Goal: Transaction & Acquisition: Purchase product/service

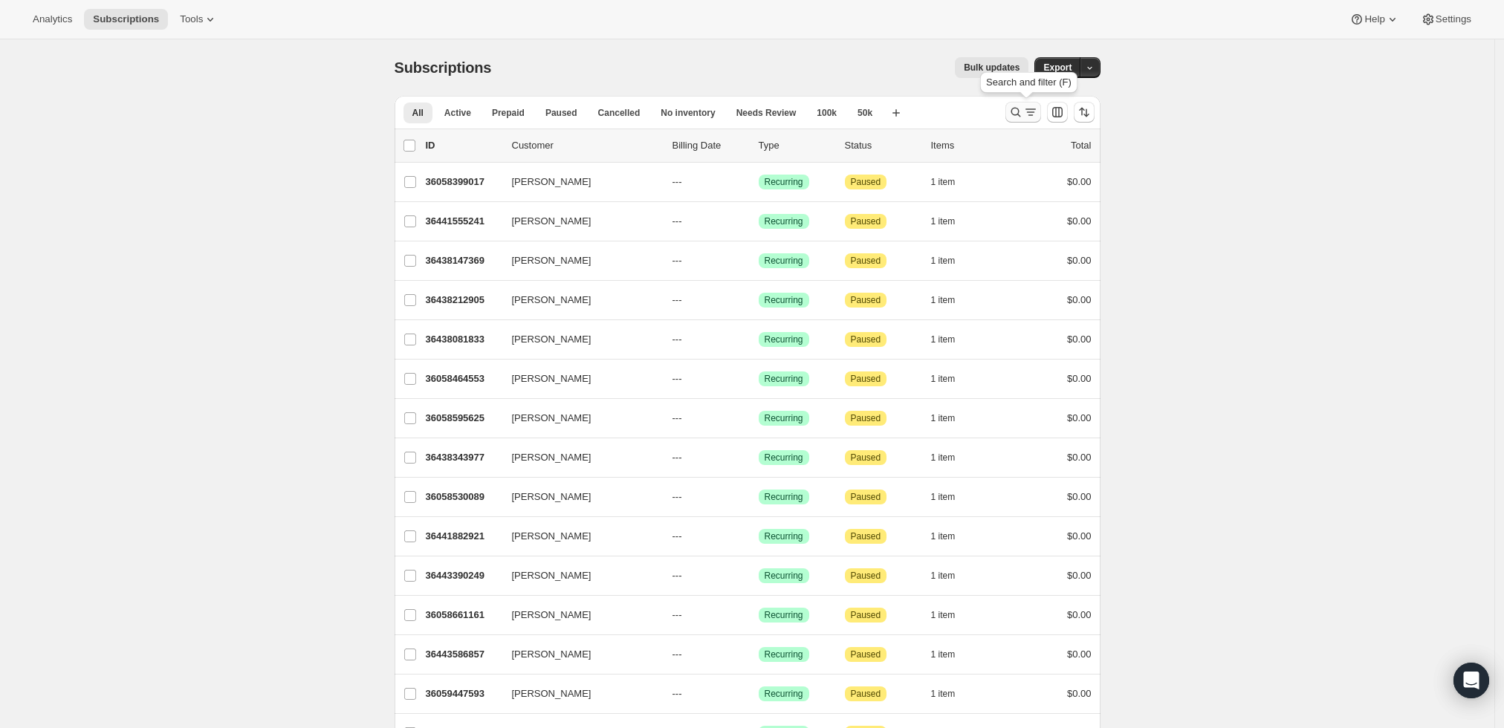
click at [1029, 106] on icon "Search and filter results" at bounding box center [1031, 112] width 15 height 15
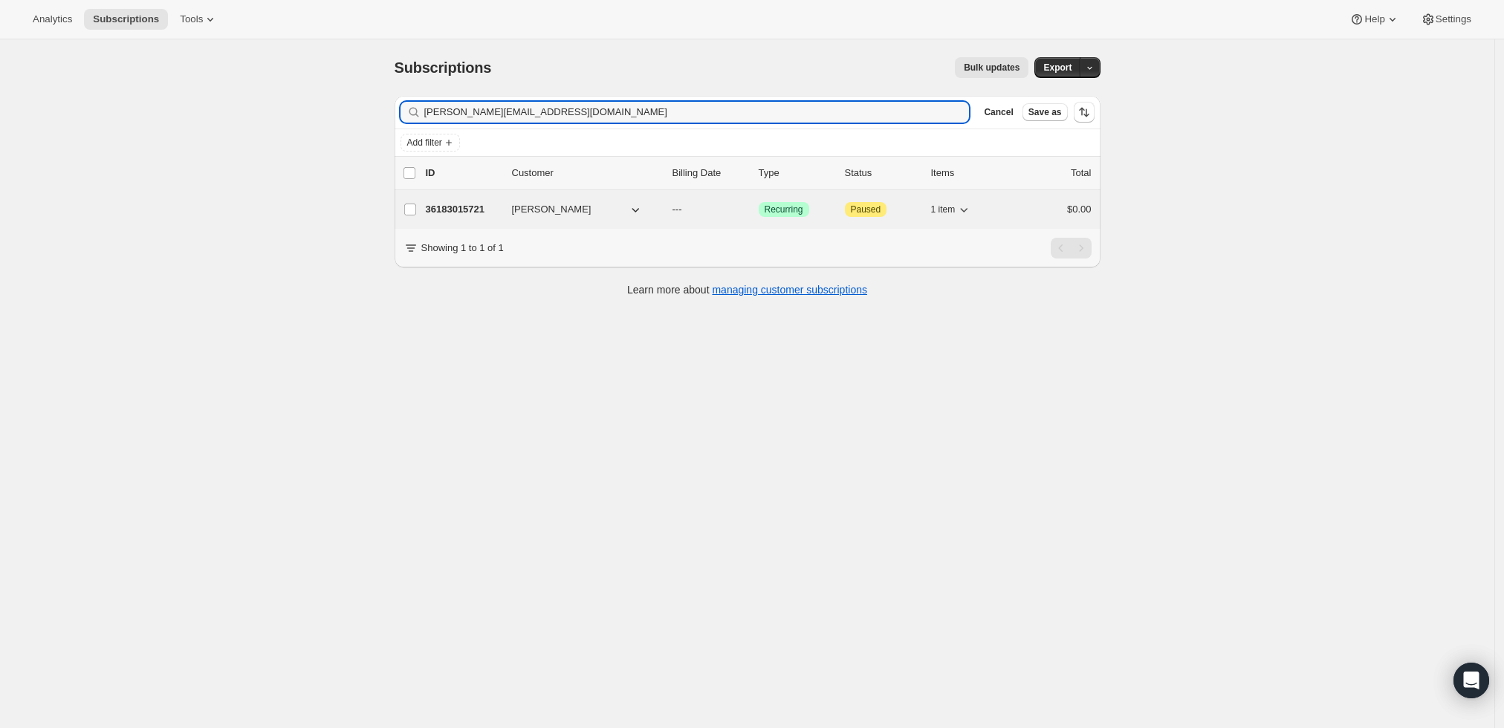
type input "[PERSON_NAME][EMAIL_ADDRESS][DOMAIN_NAME]"
click at [453, 207] on p "36183015721" at bounding box center [463, 209] width 74 height 15
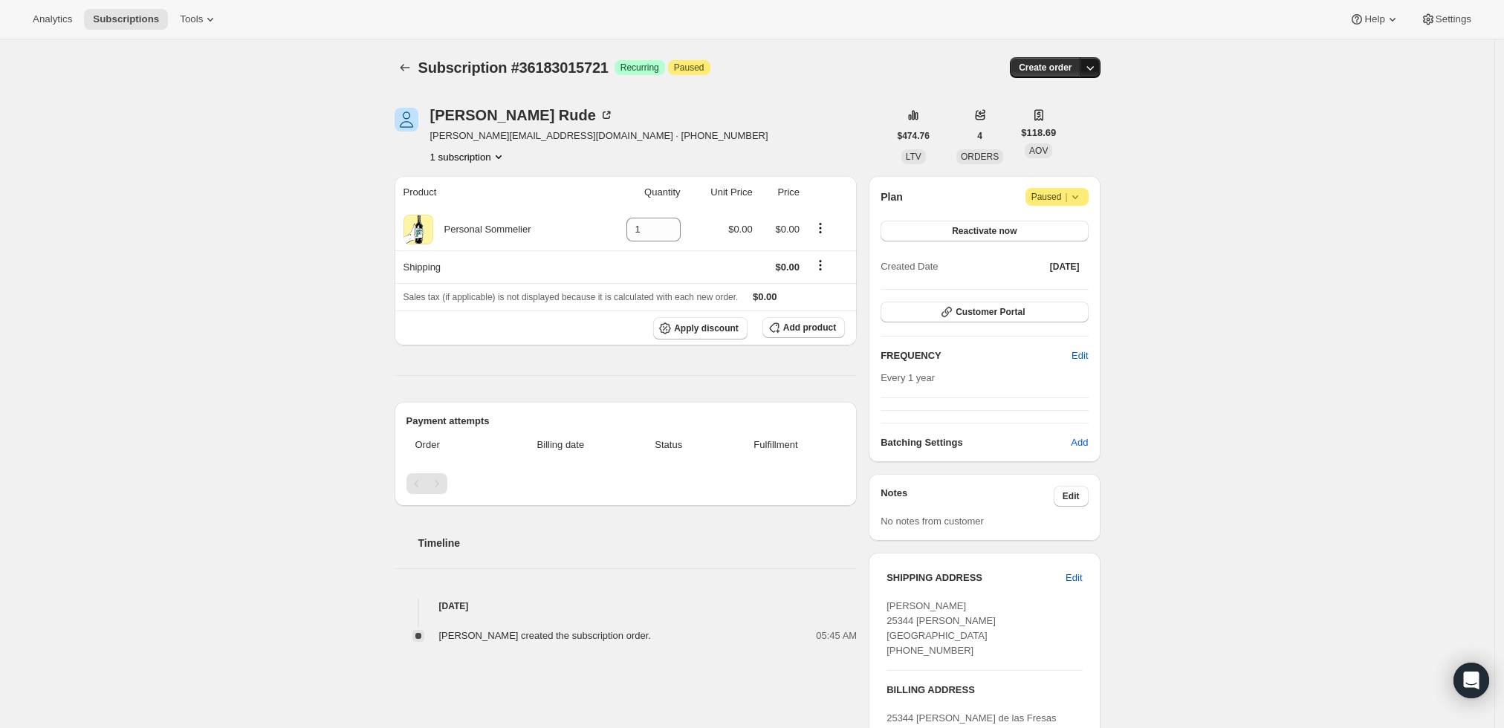
click at [1093, 70] on icon "button" at bounding box center [1090, 67] width 15 height 15
click at [1076, 120] on span "Create custom one-time order" at bounding box center [1032, 122] width 129 height 11
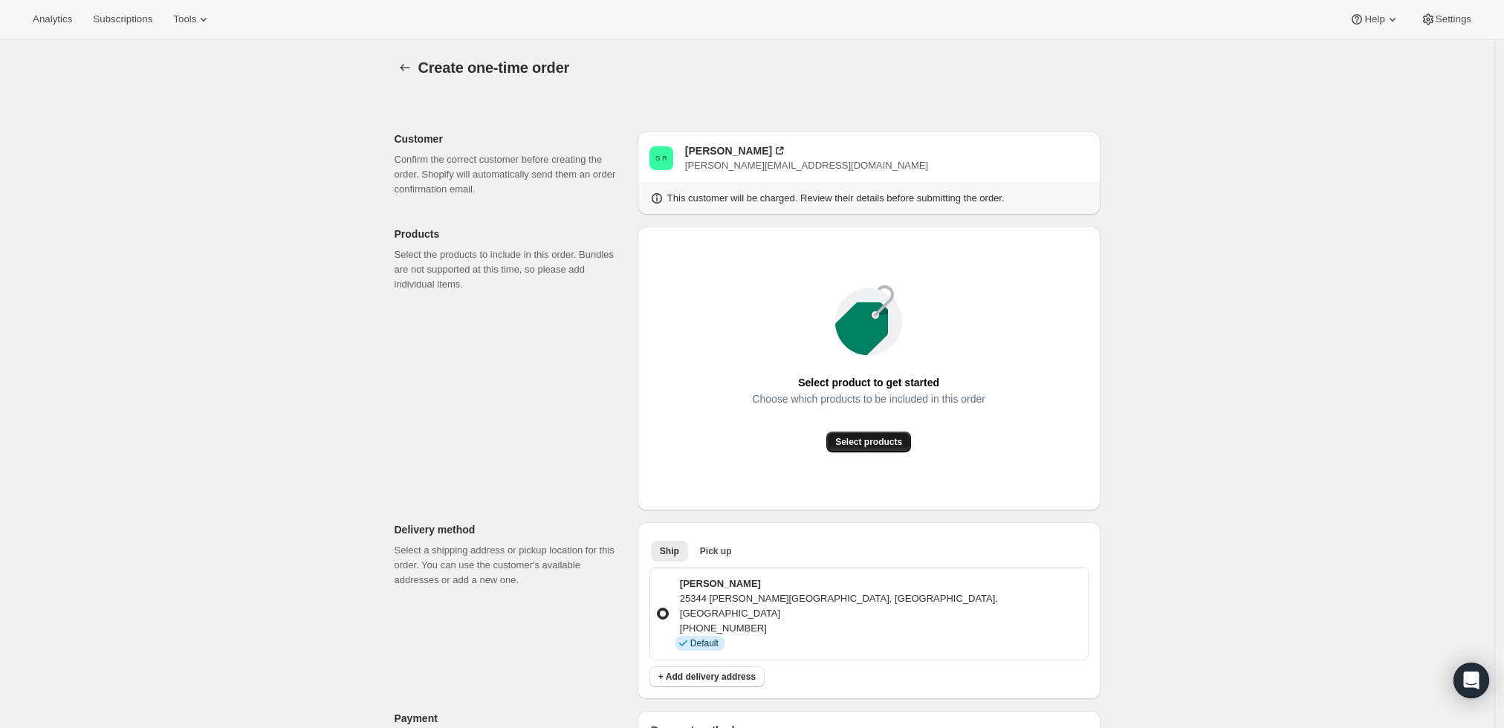
click at [892, 450] on button "Select products" at bounding box center [869, 442] width 85 height 21
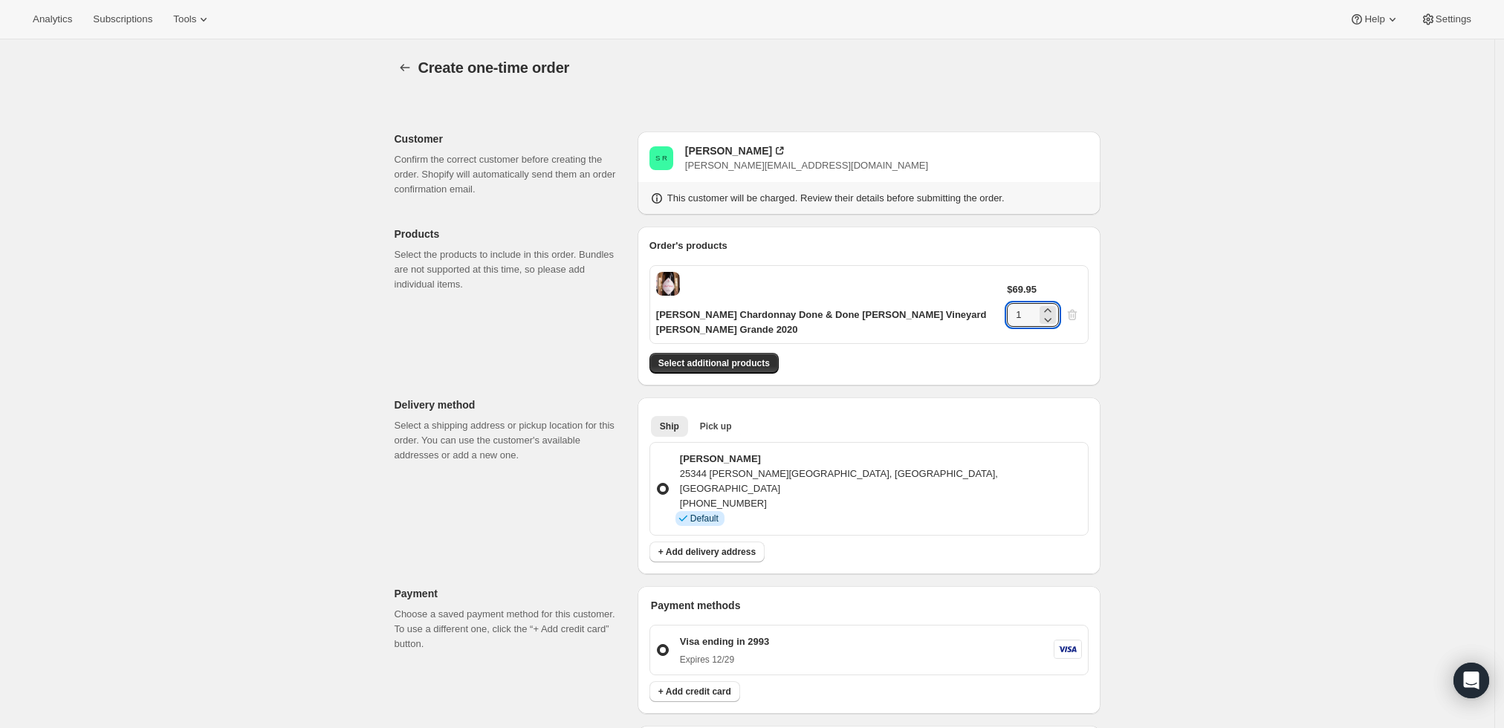
drag, startPoint x: 1047, startPoint y: 297, endPoint x: 1017, endPoint y: 296, distance: 29.8
click at [1017, 296] on div "$69.95 1" at bounding box center [1044, 304] width 74 height 45
type input "6"
click at [1153, 356] on div "Create one-time order. This page is ready Create one-time order Customer Confir…" at bounding box center [747, 597] width 1495 height 1116
click at [725, 362] on span "Select additional products" at bounding box center [714, 364] width 111 height 12
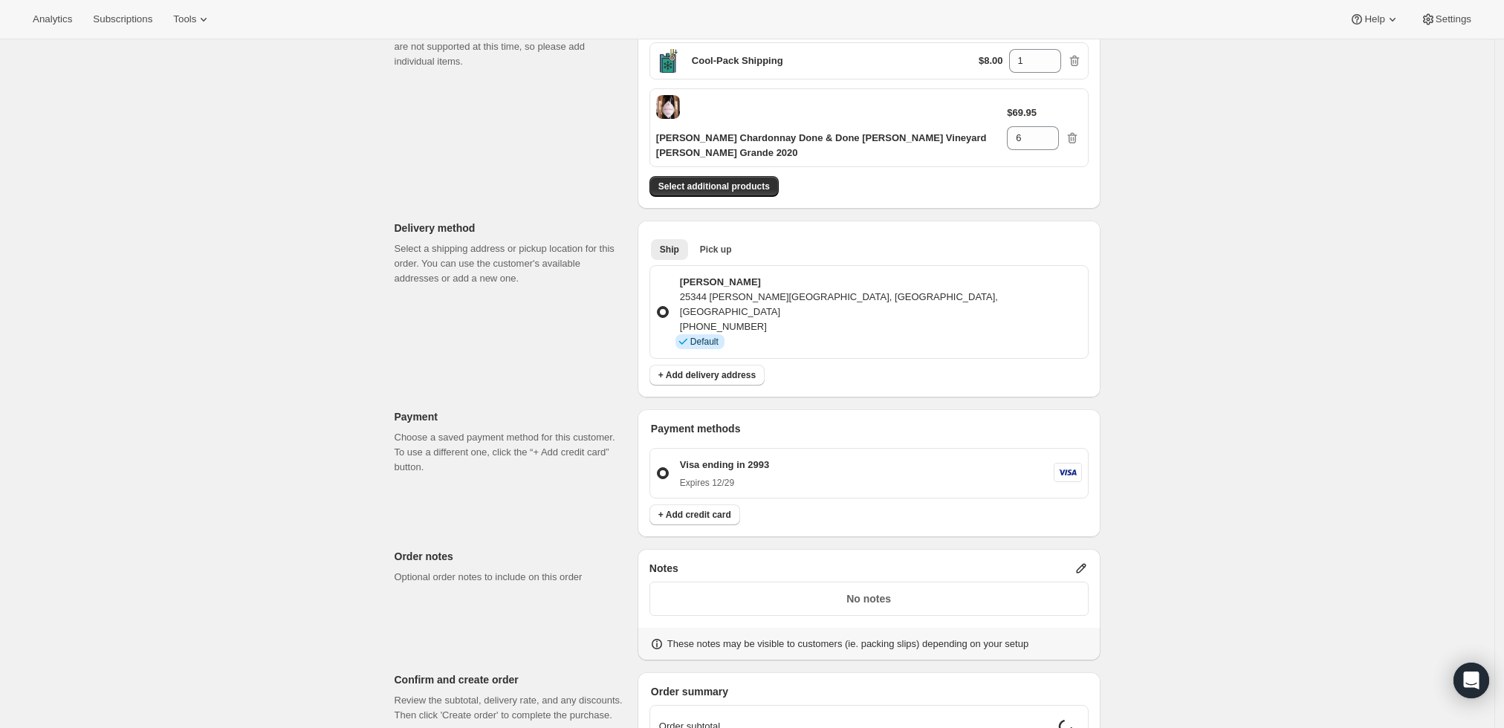
scroll to position [248, 0]
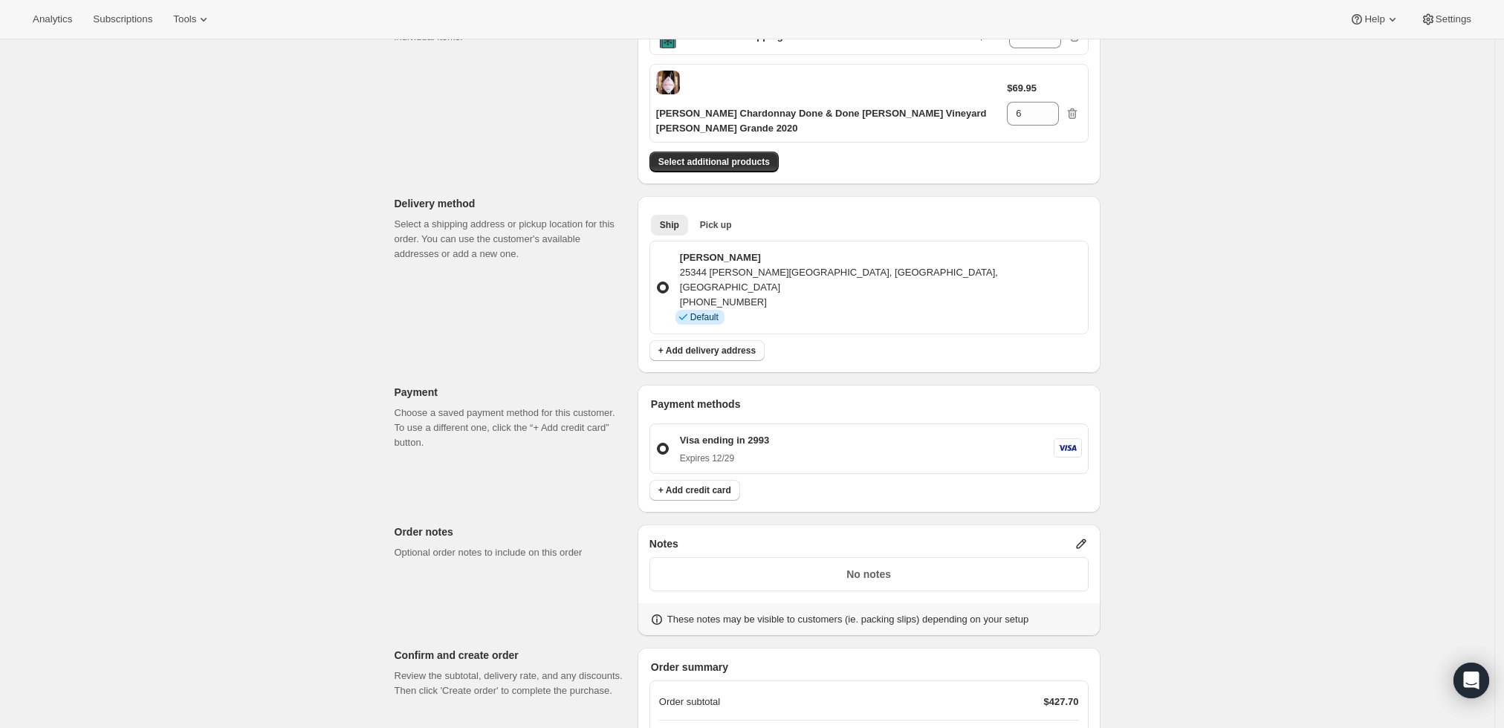
click at [1086, 540] on icon at bounding box center [1081, 545] width 10 height 10
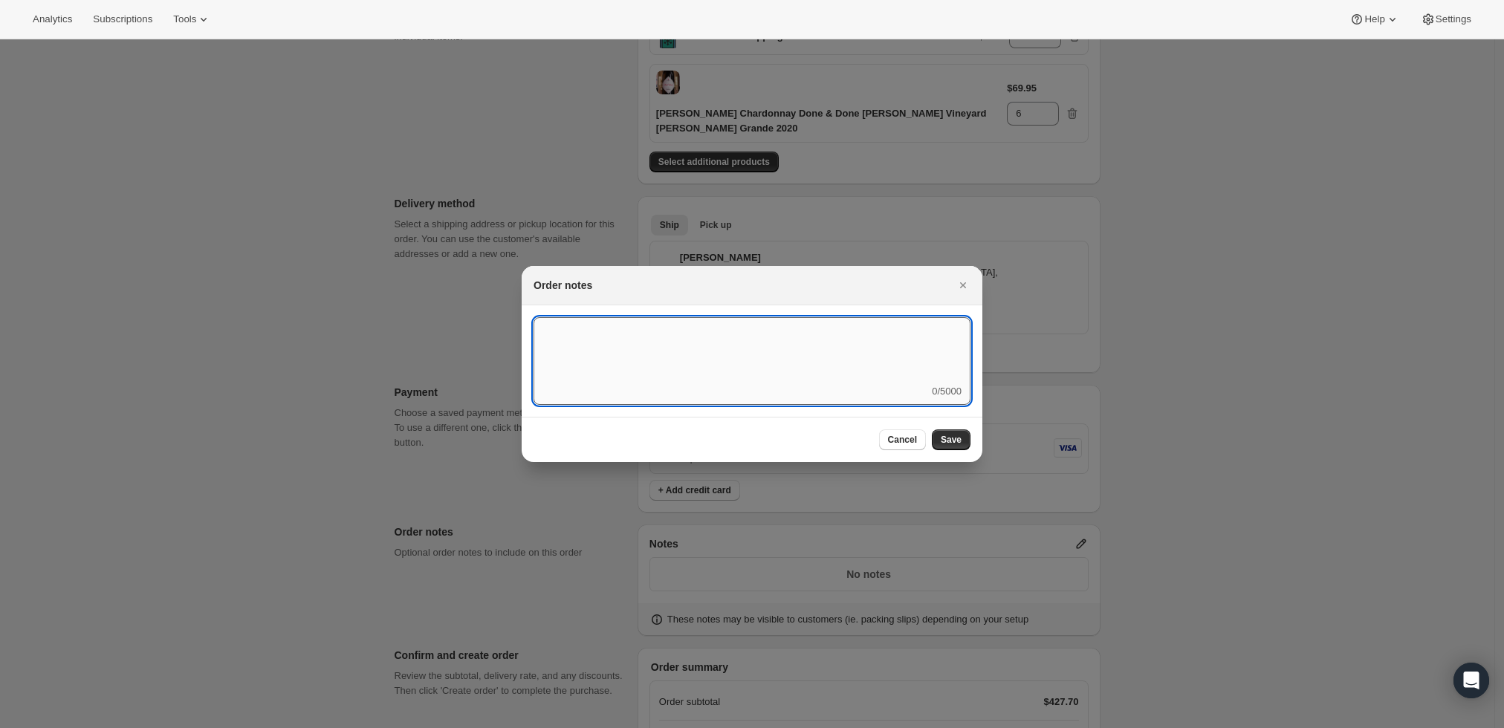
click at [731, 337] on textarea ":rd3:" at bounding box center [752, 350] width 437 height 67
click at [562, 338] on textarea "Ship 8/25" at bounding box center [752, 350] width 437 height 67
type textarea "Ship [DATE]"
click at [964, 432] on button "Save" at bounding box center [951, 440] width 39 height 21
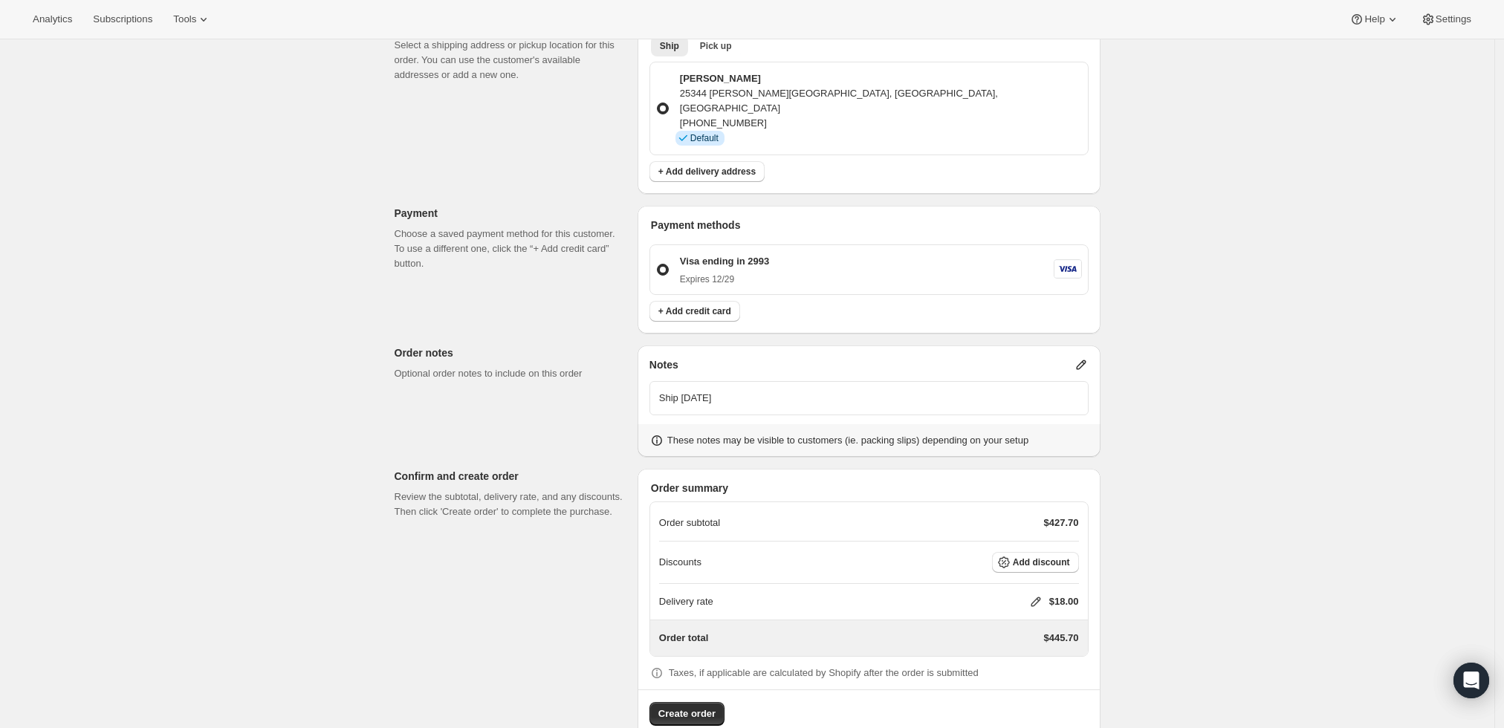
scroll to position [428, 0]
click at [1041, 593] on icon at bounding box center [1036, 600] width 15 height 15
click at [987, 631] on input "0" at bounding box center [1044, 625] width 134 height 24
type input "0"
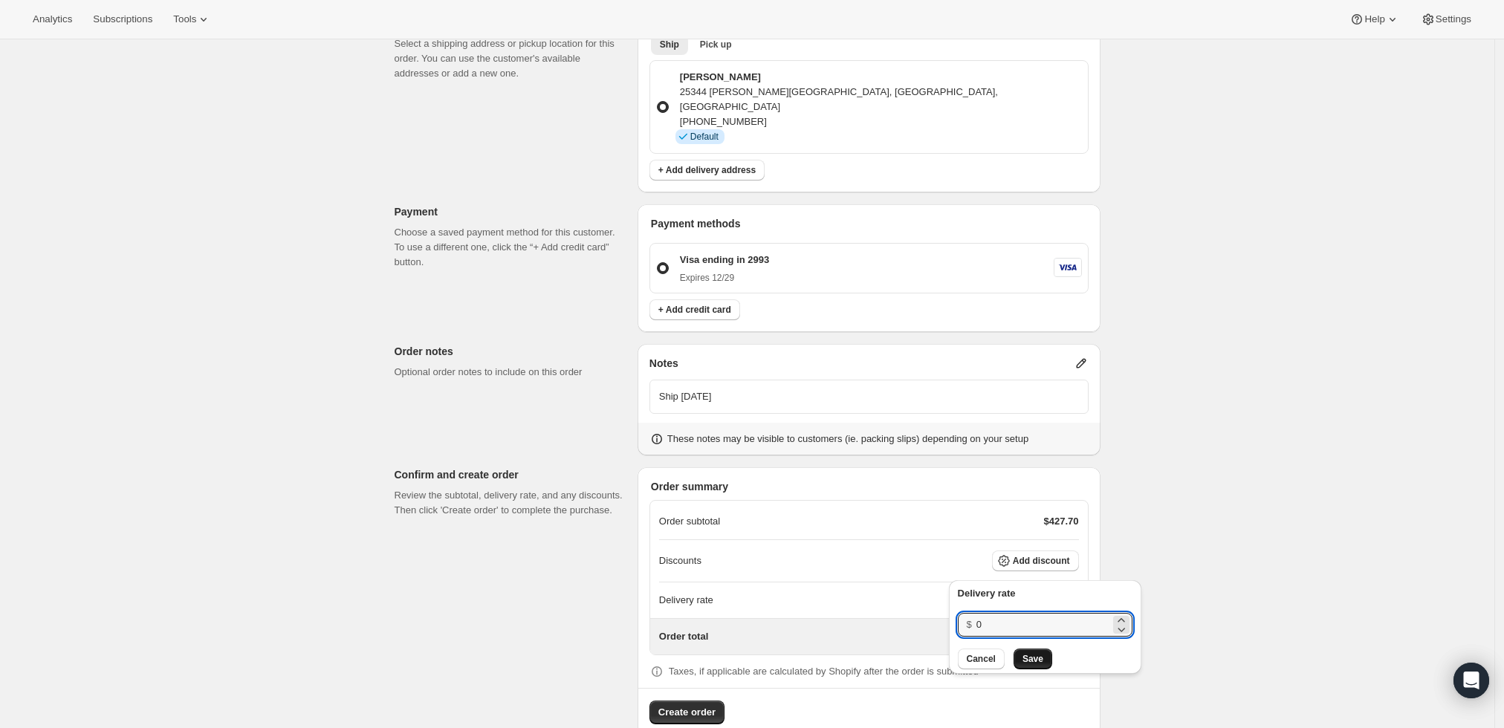
click at [1018, 655] on button "Save" at bounding box center [1033, 659] width 39 height 21
click at [1062, 555] on span "Add discount" at bounding box center [1041, 561] width 57 height 12
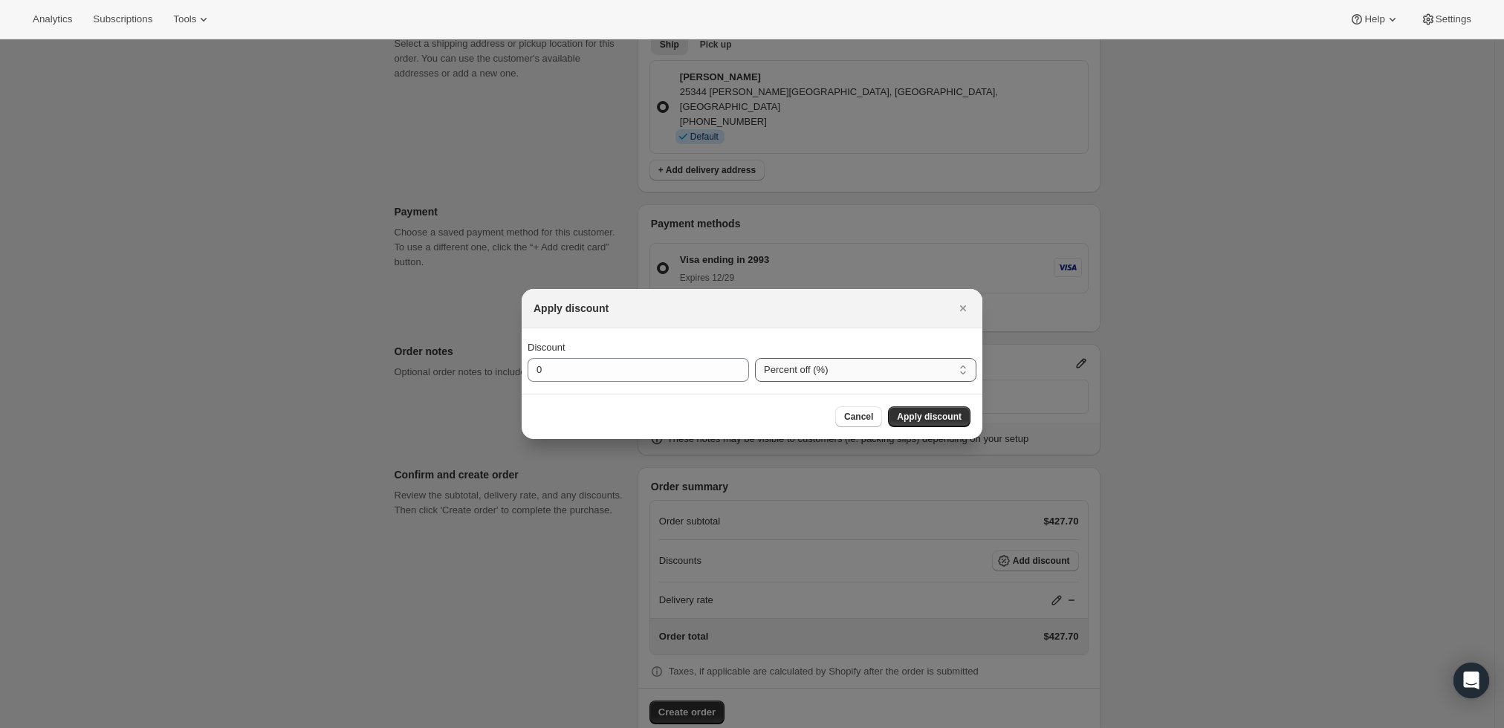
click at [786, 376] on select "Percent off (%) Amount off ($)" at bounding box center [866, 370] width 222 height 24
select select "fixedAmount"
click at [755, 358] on select "Percent off (%) Amount off ($)" at bounding box center [866, 370] width 222 height 24
click at [626, 362] on input "0" at bounding box center [627, 370] width 199 height 24
type input "60"
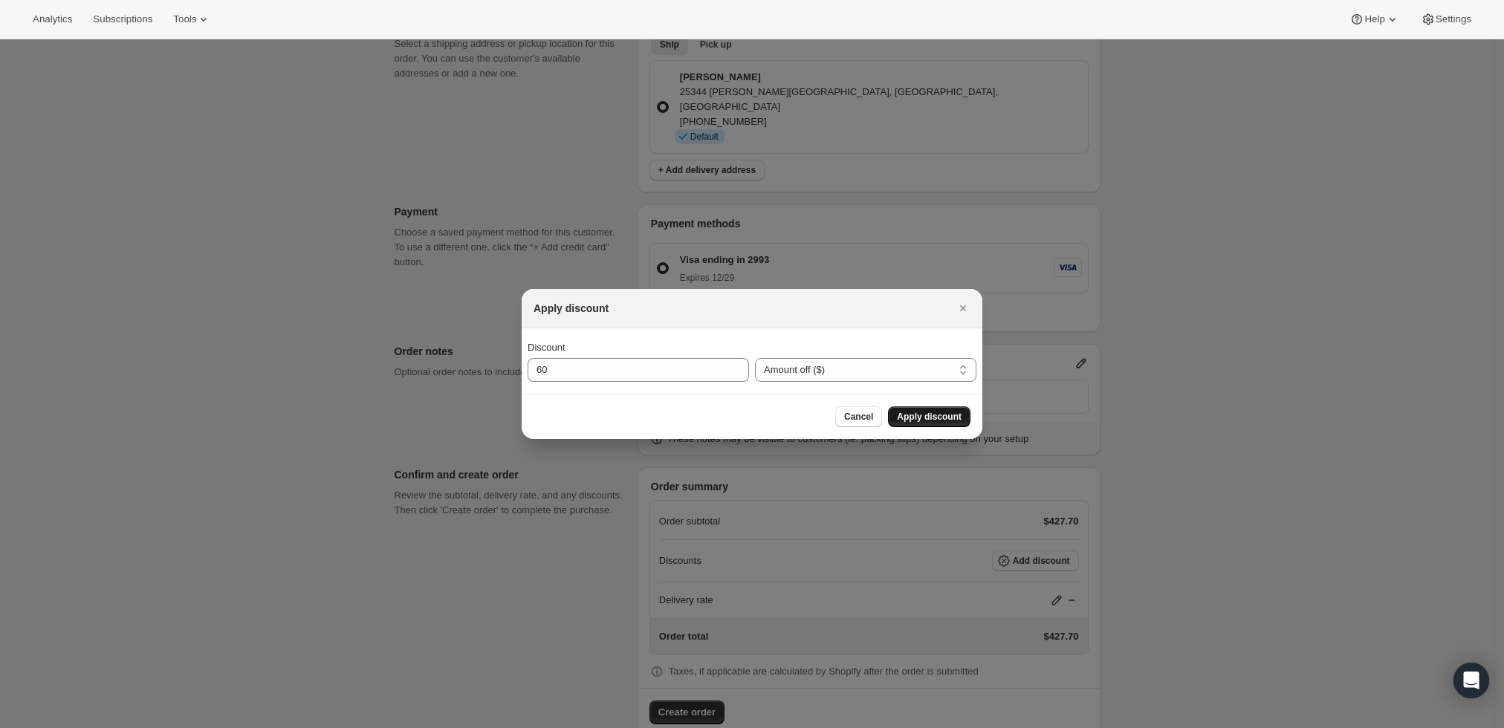
click at [923, 408] on button "Apply discount" at bounding box center [929, 417] width 83 height 21
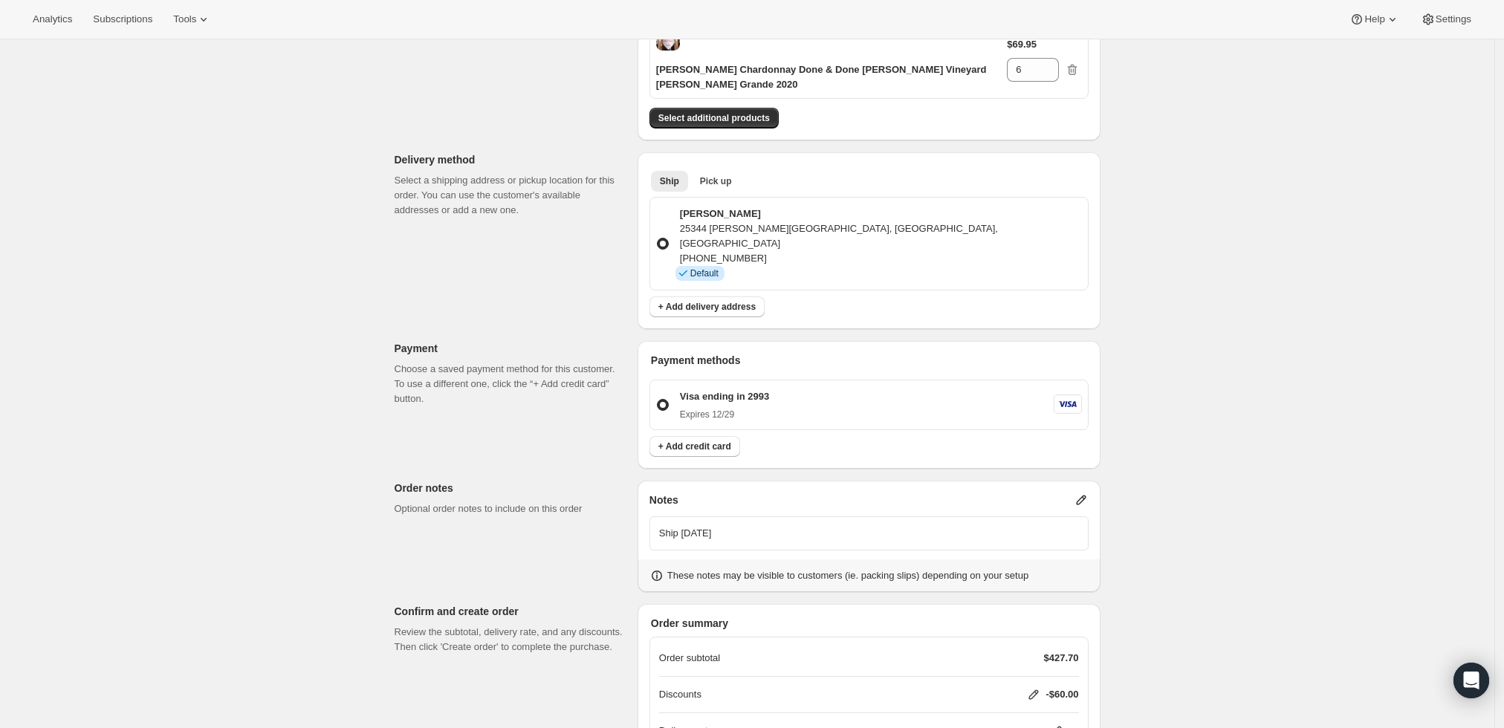
scroll to position [422, 0]
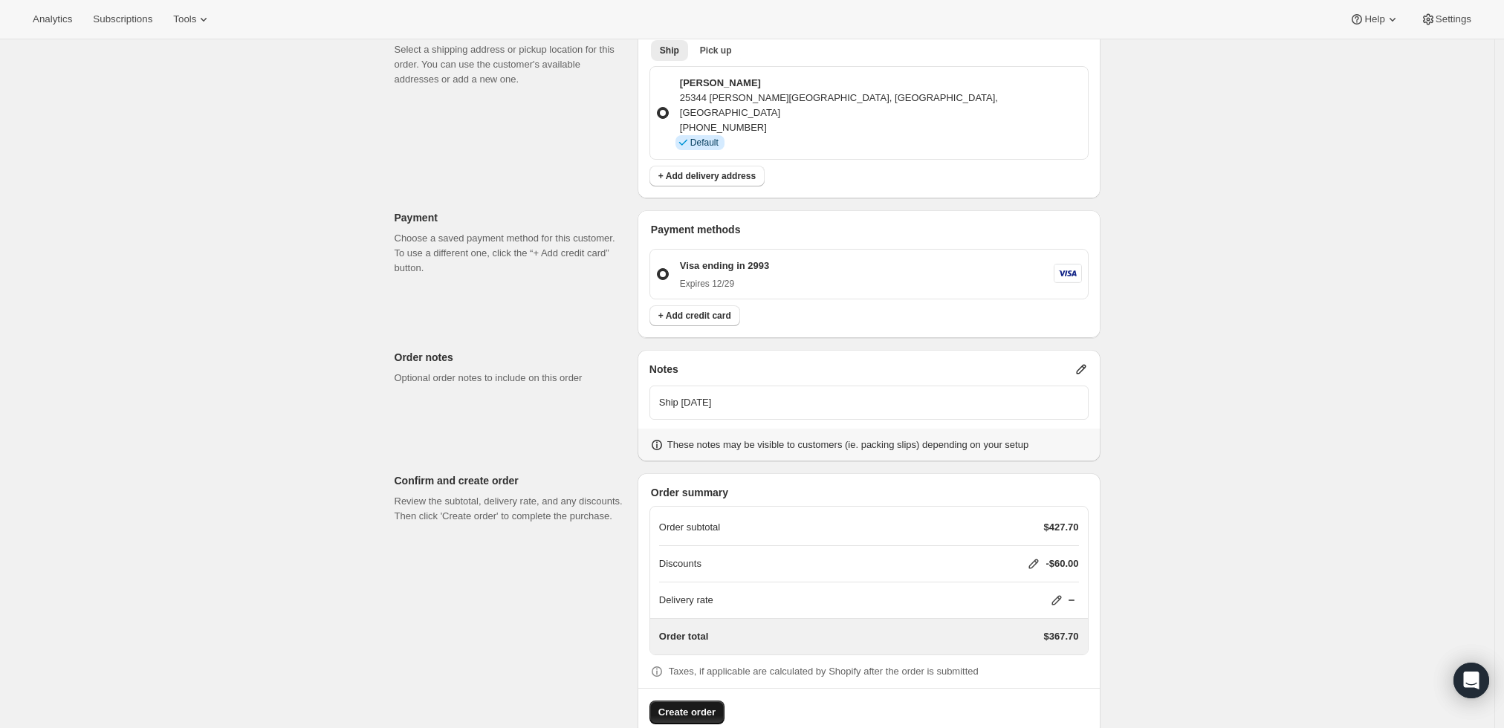
click at [686, 705] on span "Create order" at bounding box center [687, 712] width 57 height 15
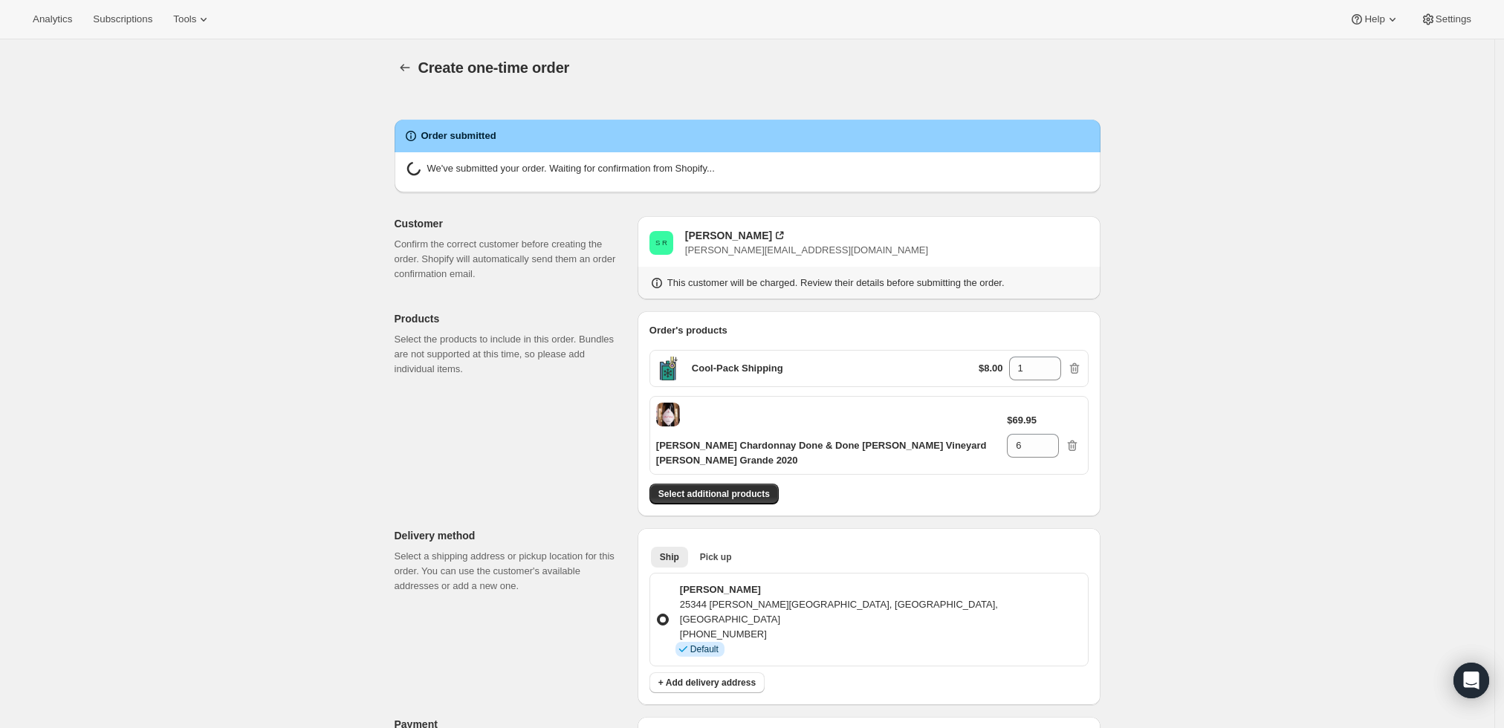
radio input "true"
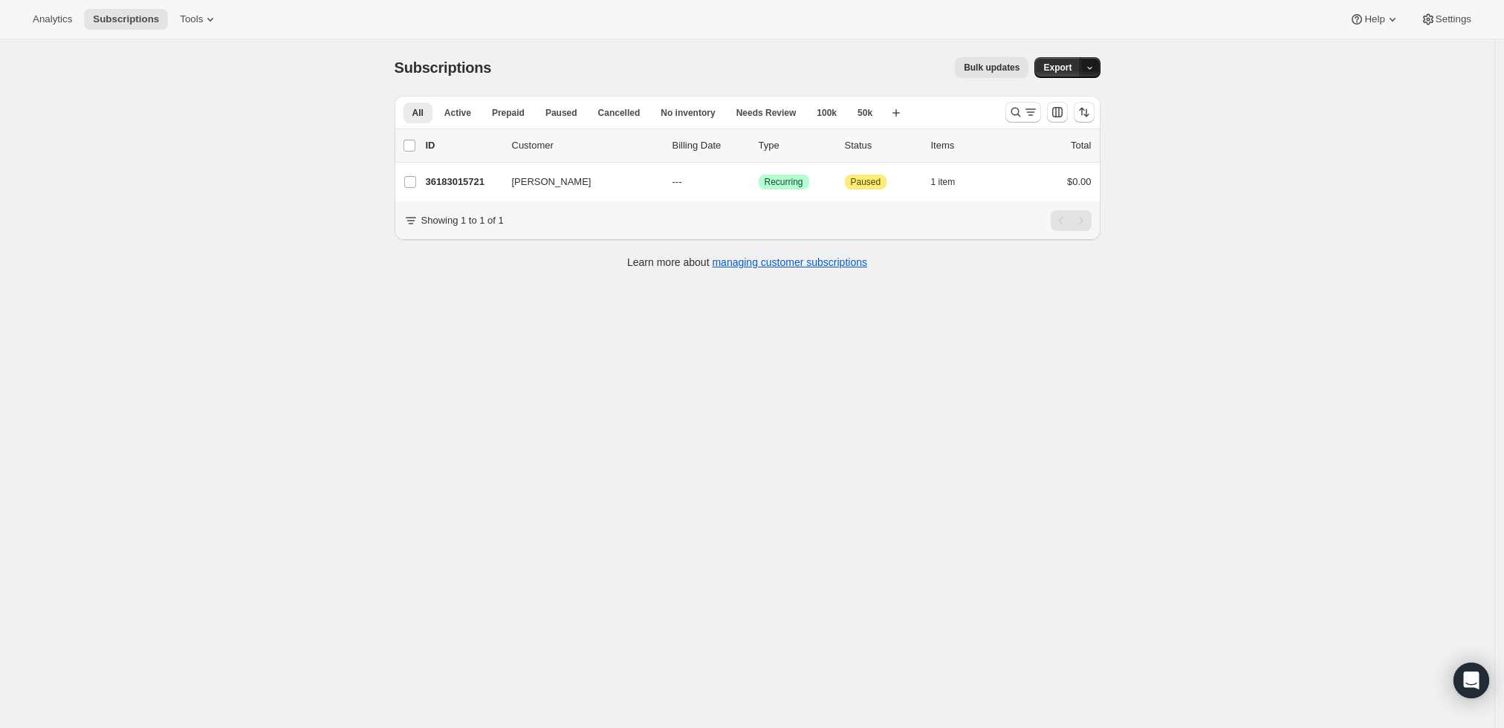
click at [1093, 62] on span "button" at bounding box center [1090, 67] width 10 height 10
click at [662, 65] on div "Bulk updates" at bounding box center [769, 67] width 520 height 21
click at [1018, 110] on icon "Search and filter results" at bounding box center [1016, 112] width 15 height 15
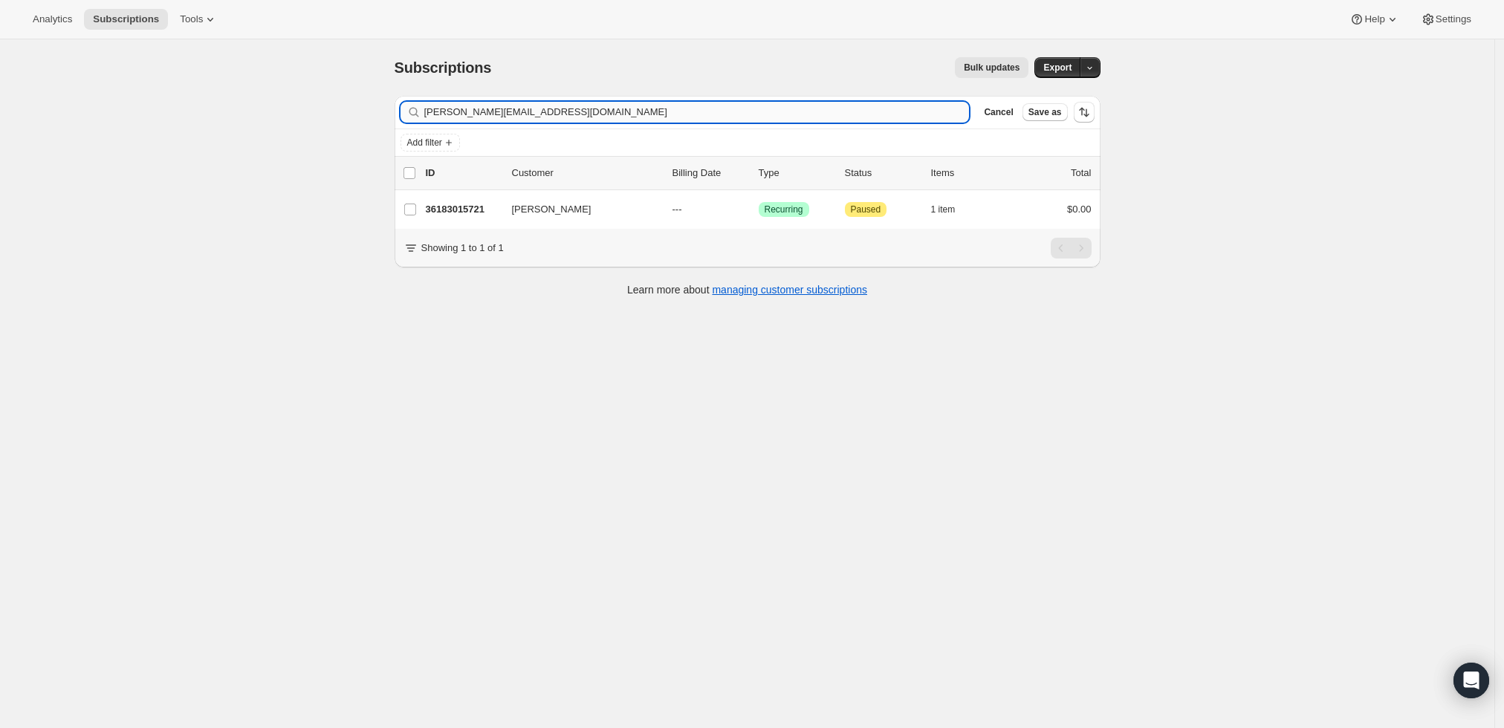
click at [675, 107] on input "[PERSON_NAME][EMAIL_ADDRESS][DOMAIN_NAME]" at bounding box center [697, 112] width 546 height 21
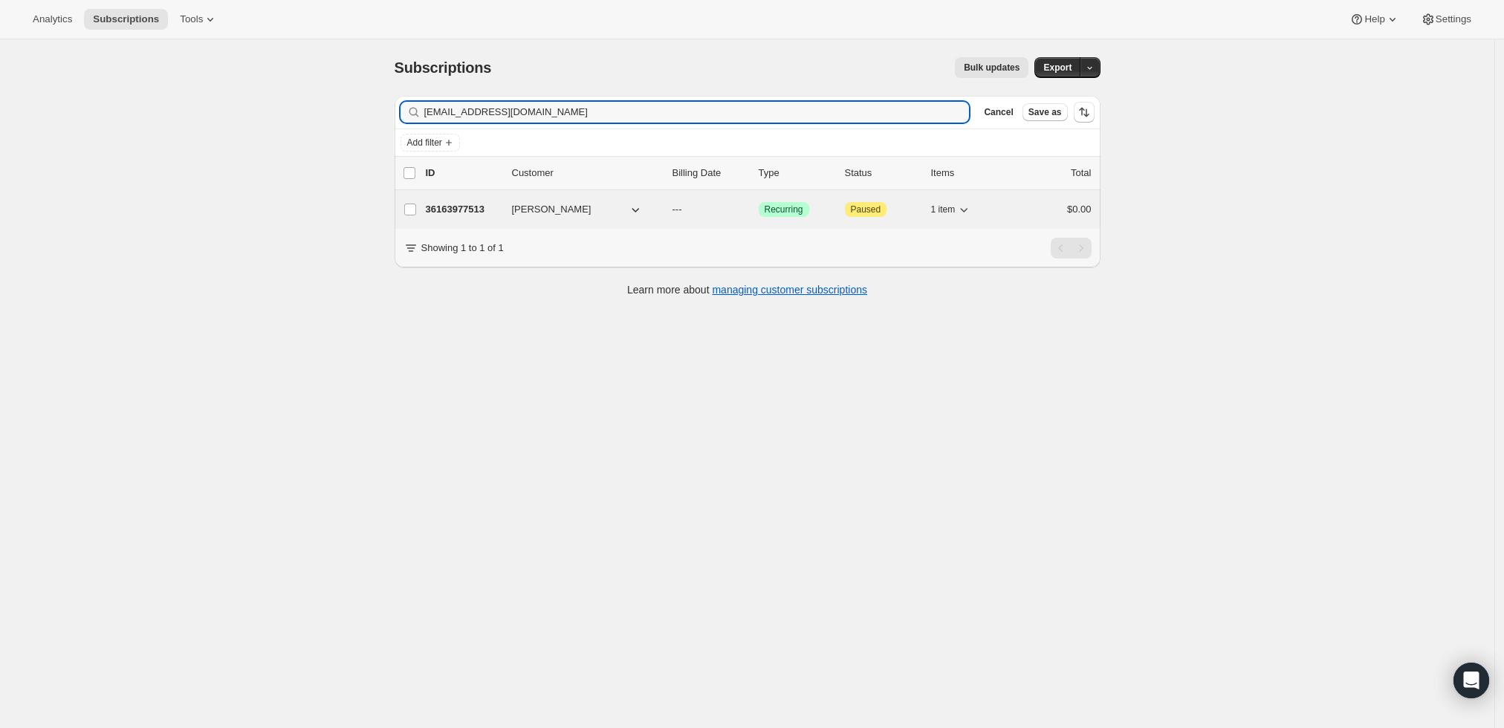
type input "0678@msn.com"
click at [462, 208] on p "36163977513" at bounding box center [463, 209] width 74 height 15
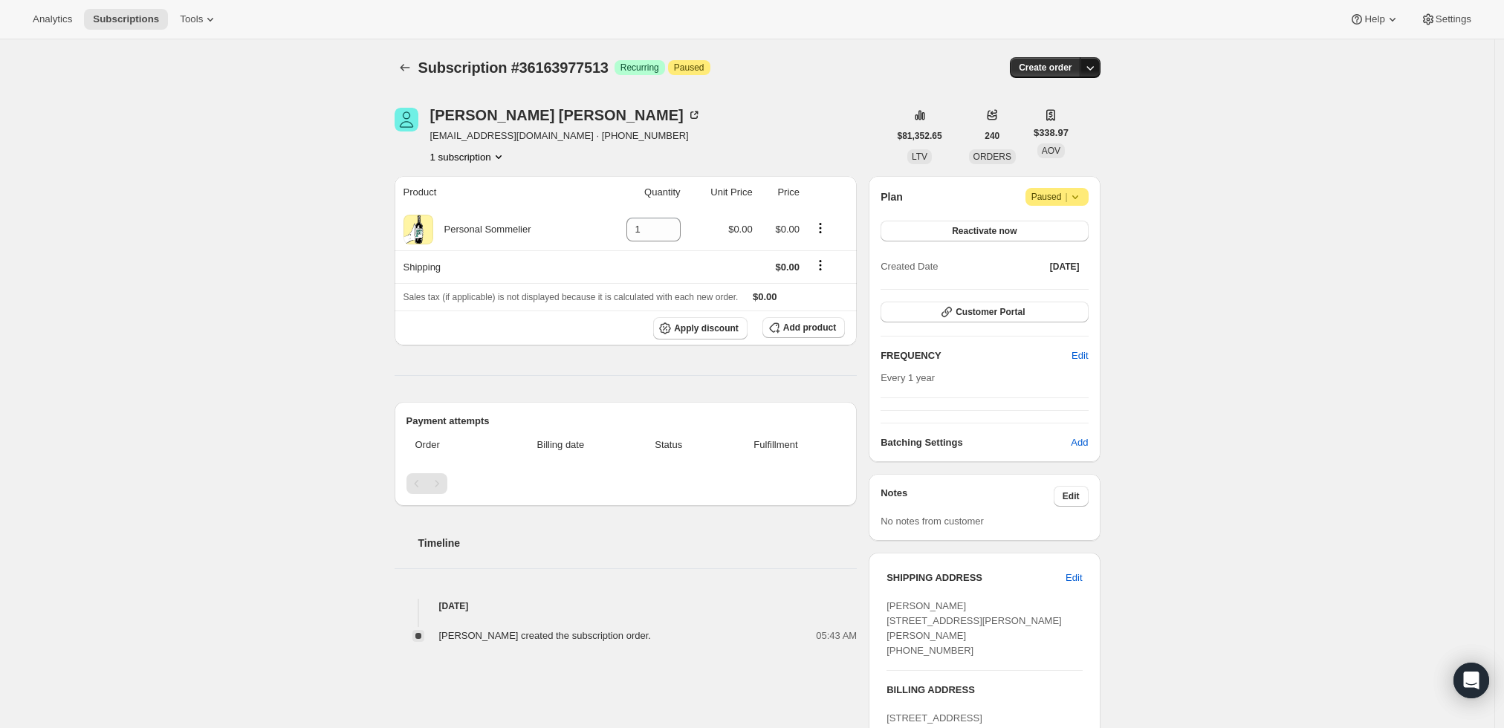
click at [1093, 68] on icon "button" at bounding box center [1090, 67] width 15 height 15
click at [1084, 121] on span "Create custom one-time order" at bounding box center [1032, 122] width 129 height 11
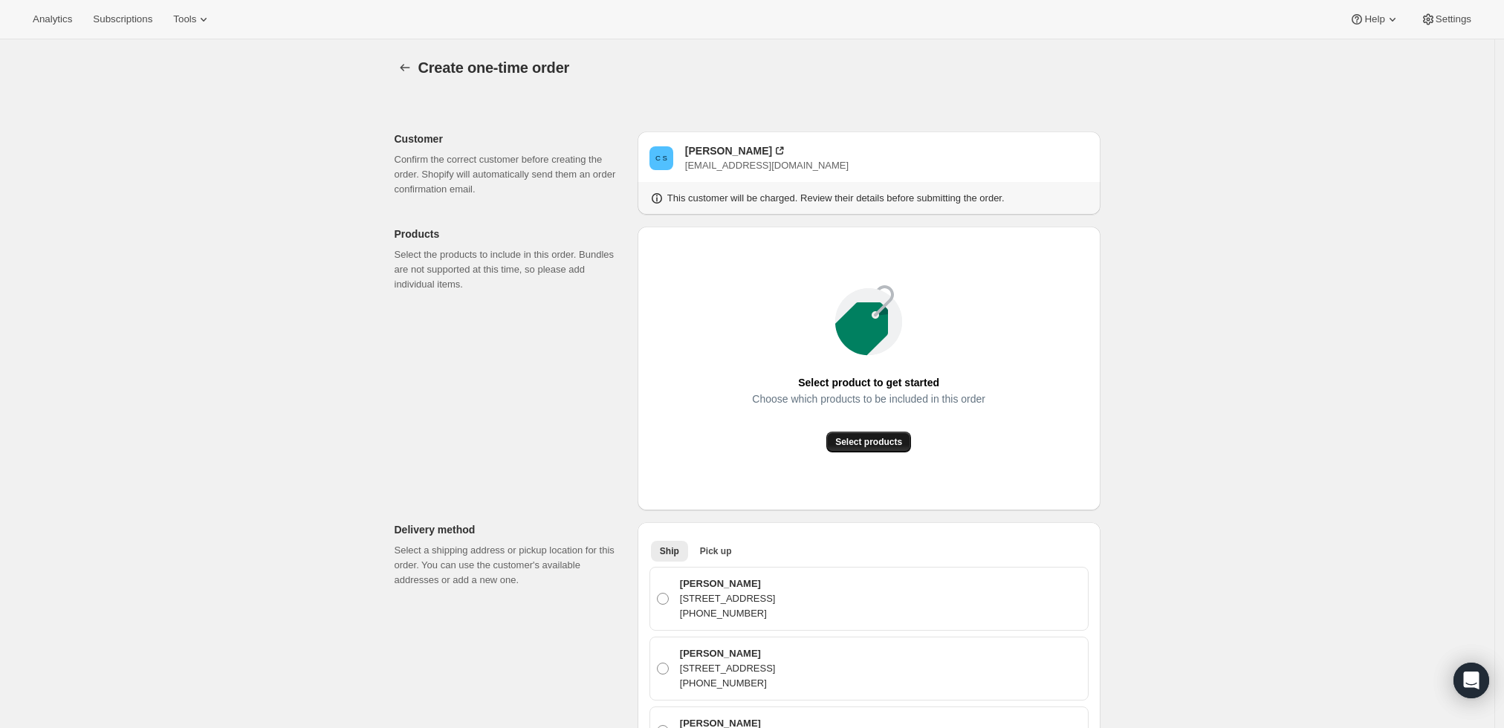
click at [852, 444] on span "Select products" at bounding box center [868, 442] width 67 height 12
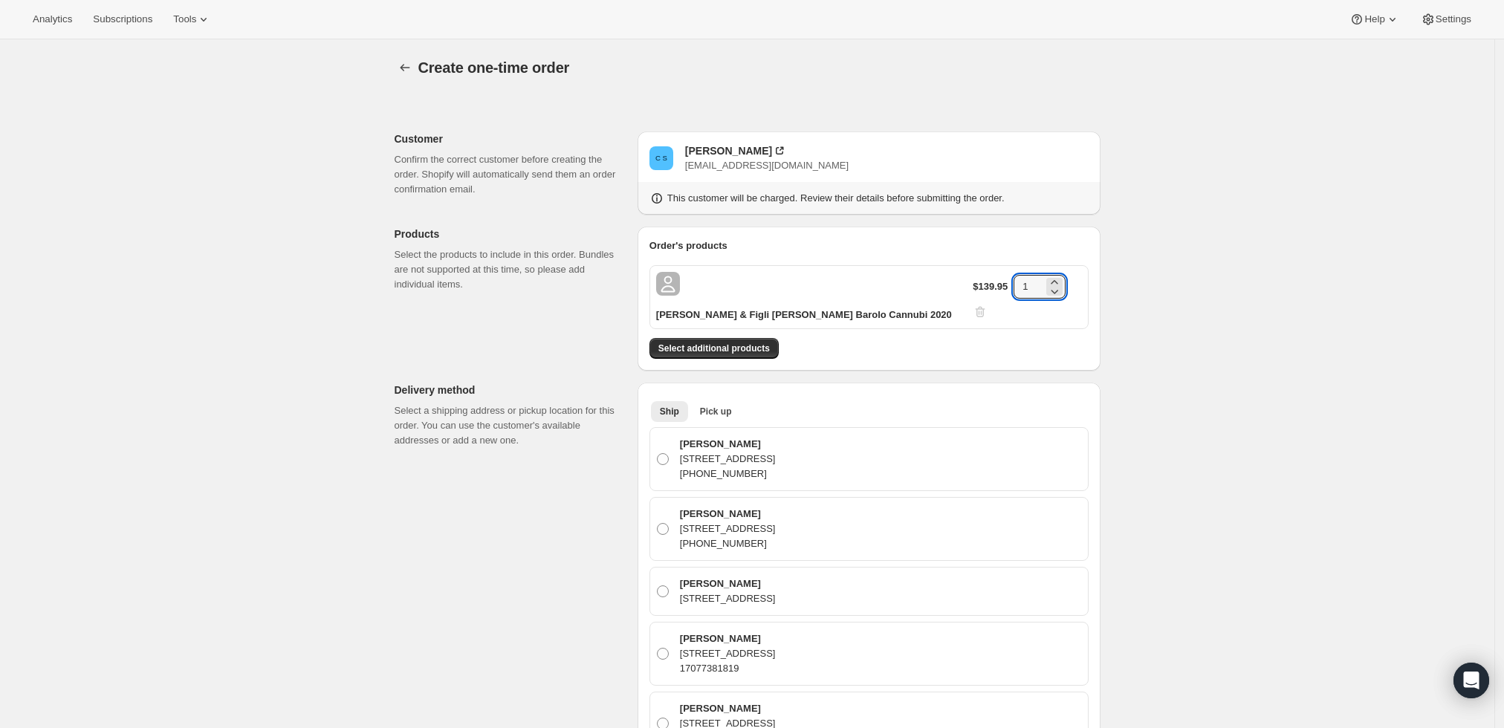
drag, startPoint x: 1036, startPoint y: 278, endPoint x: 1007, endPoint y: 277, distance: 29.0
click at [1007, 277] on div "$139.95 1" at bounding box center [1027, 297] width 109 height 45
type input "6"
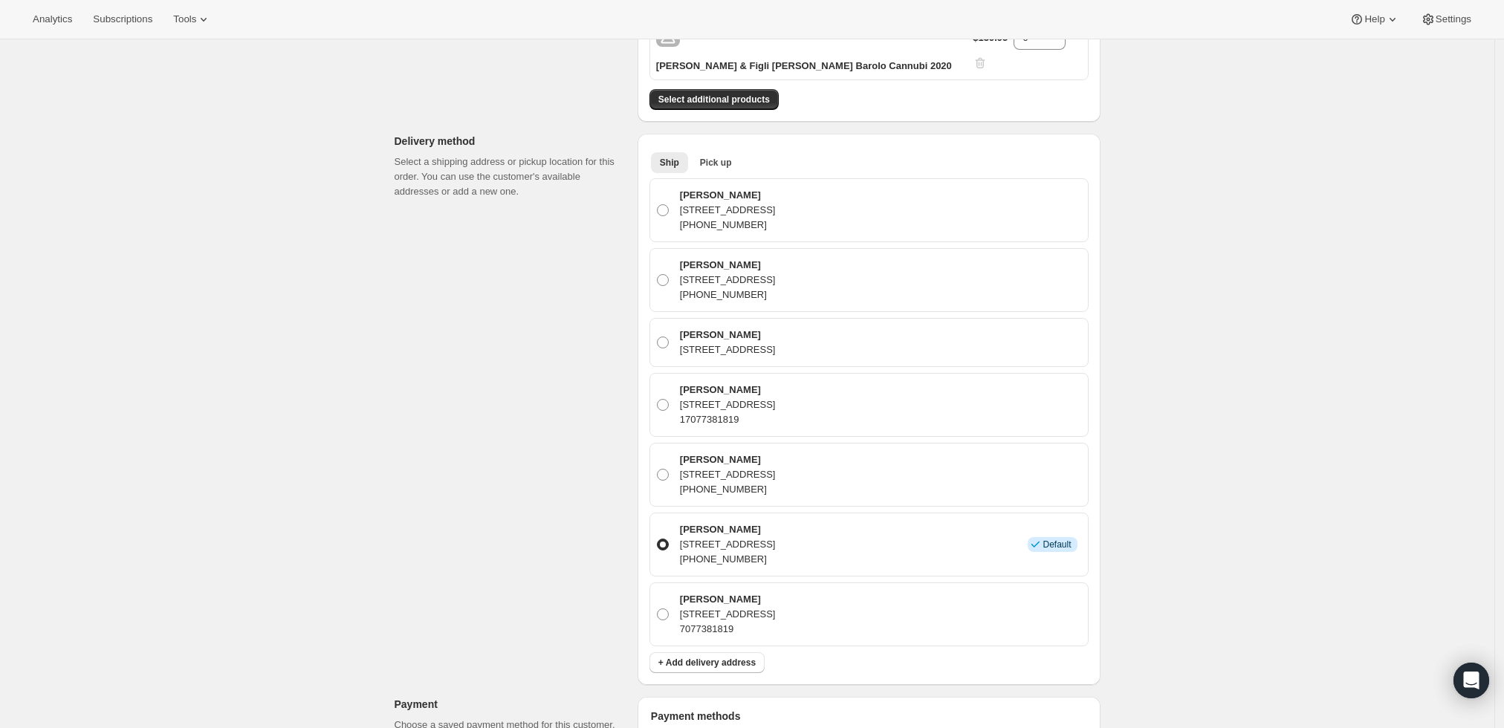
scroll to position [662, 0]
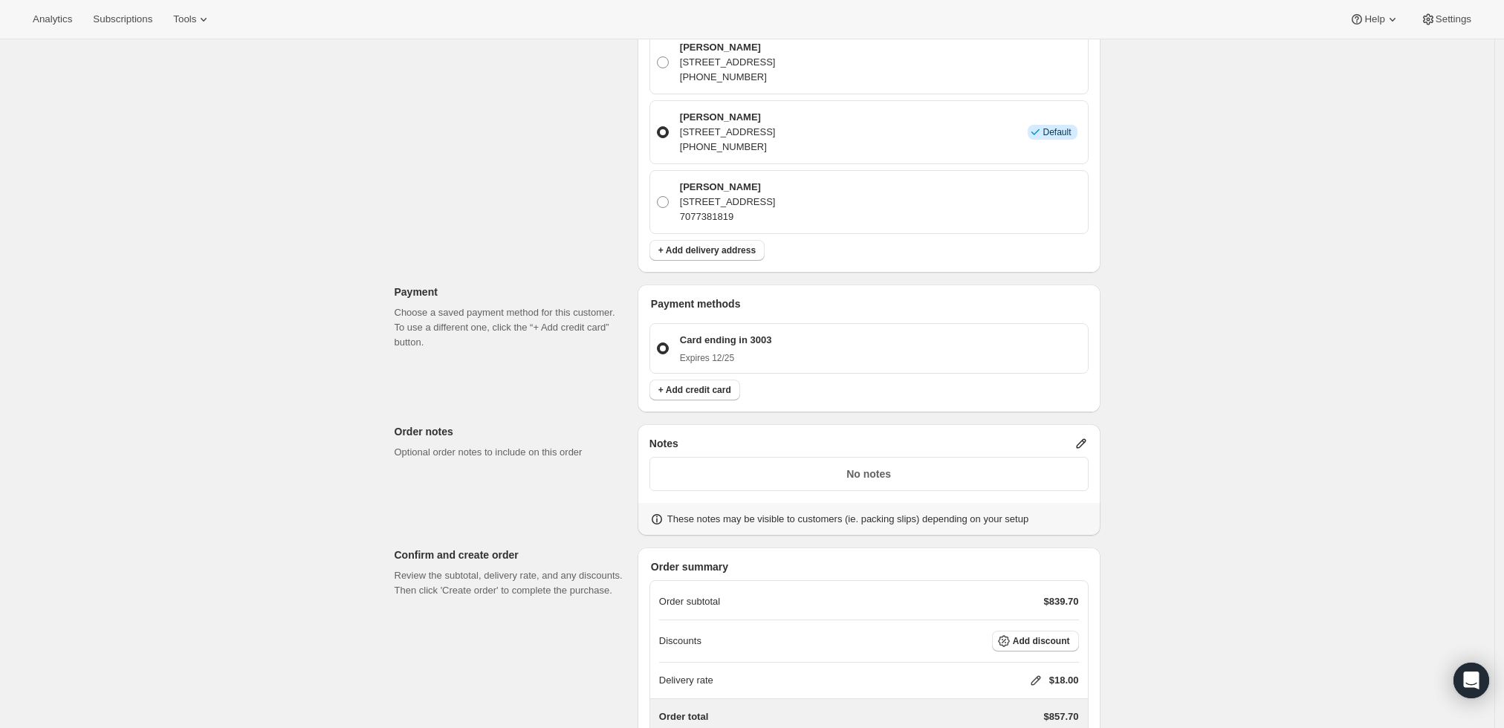
click at [1088, 436] on icon at bounding box center [1081, 443] width 15 height 15
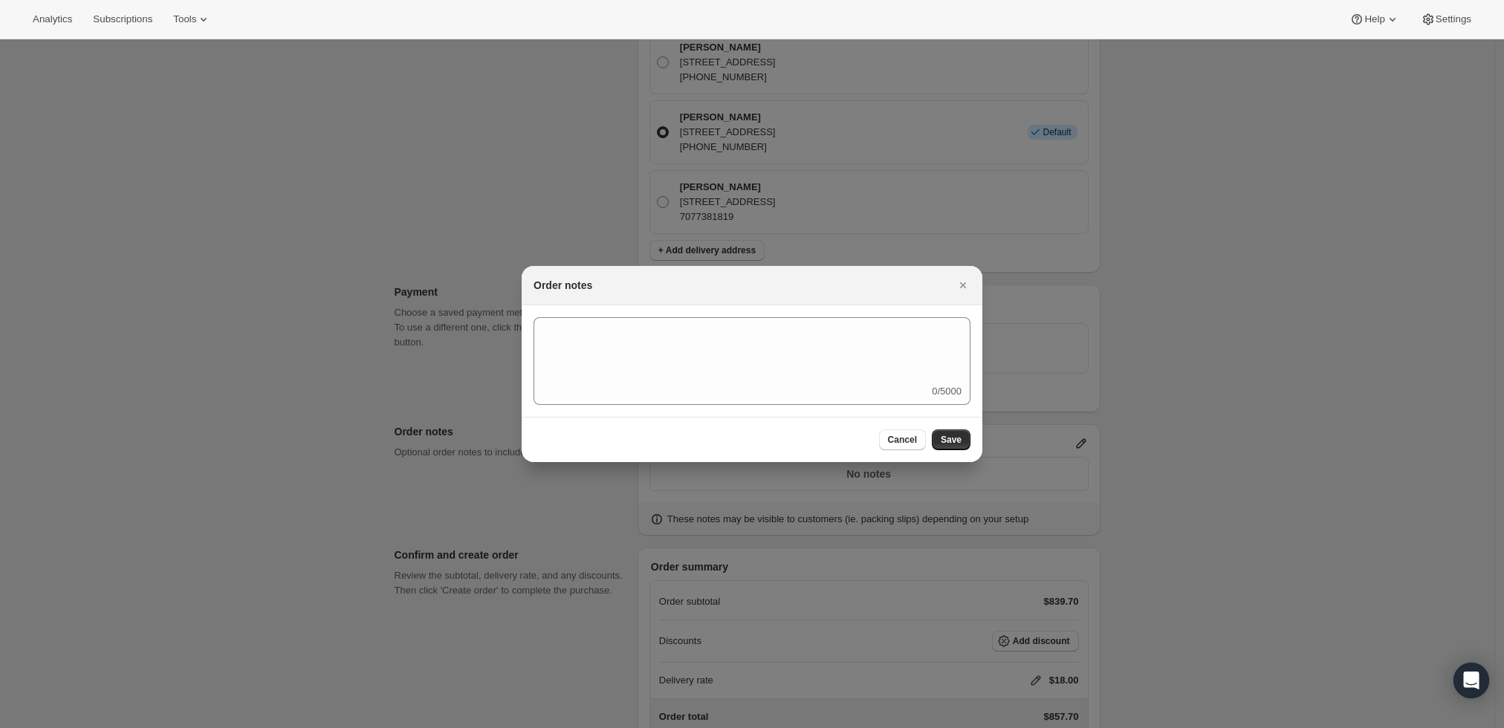
click at [786, 391] on div "0/5000" at bounding box center [752, 361] width 437 height 88
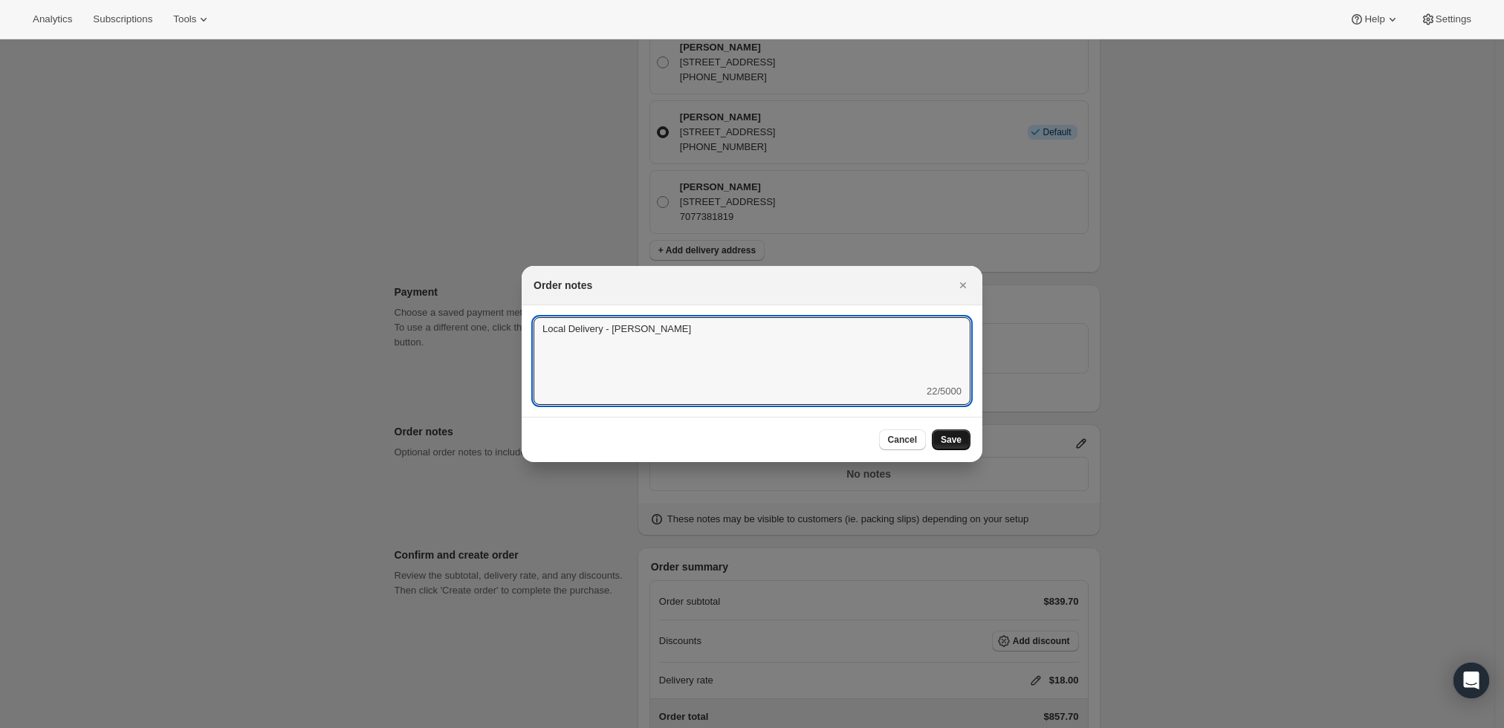
type textarea "Local Delivery - David"
click at [951, 439] on span "Save" at bounding box center [951, 440] width 21 height 12
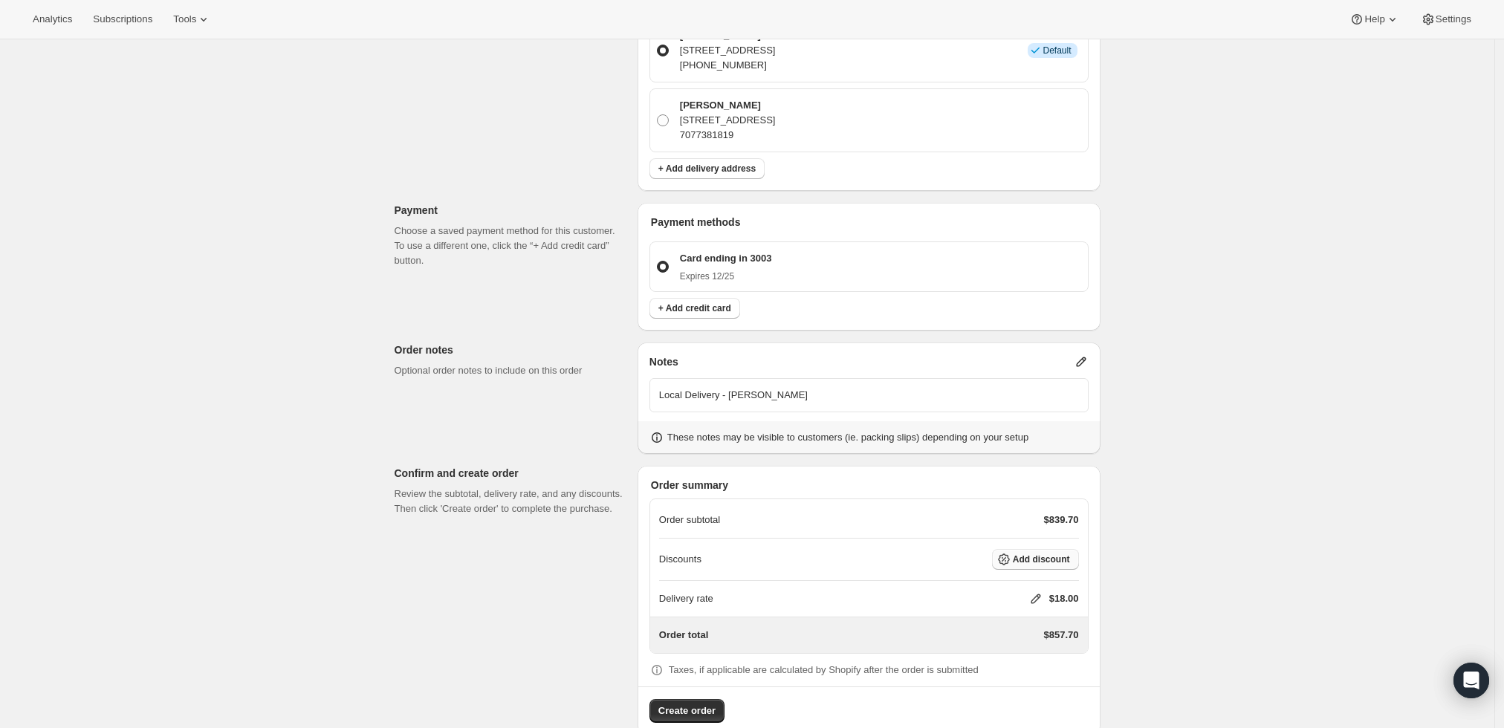
scroll to position [744, 0]
click at [1037, 591] on icon at bounding box center [1036, 598] width 15 height 15
click at [987, 627] on input "0" at bounding box center [1044, 625] width 134 height 24
type input "0"
click at [1010, 659] on div "Cancel Save" at bounding box center [1045, 659] width 175 height 21
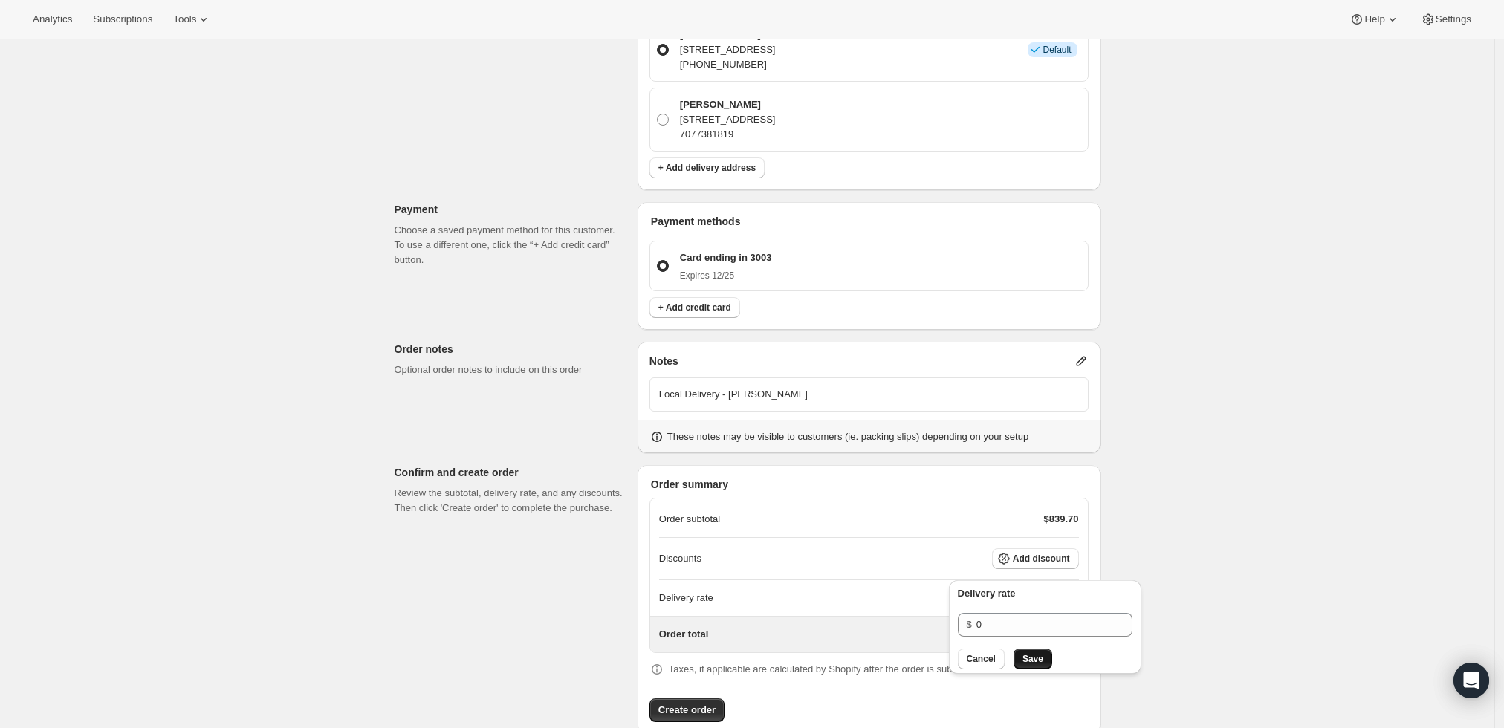
click at [1027, 658] on span "Save" at bounding box center [1033, 659] width 21 height 12
click at [688, 703] on span "Create order" at bounding box center [687, 710] width 57 height 15
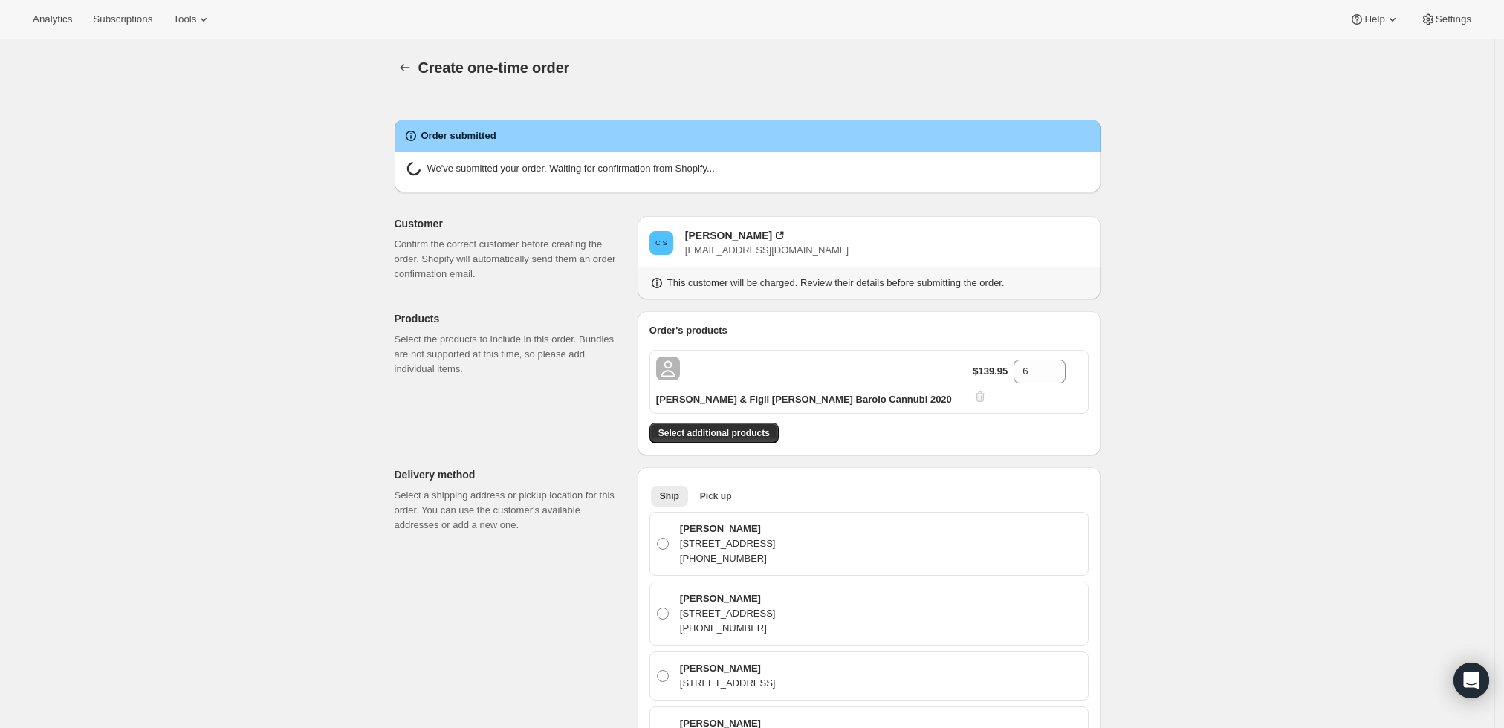
radio input "true"
